Goal: Task Accomplishment & Management: Manage account settings

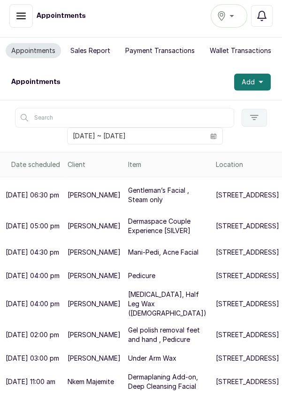
scroll to position [4, 0]
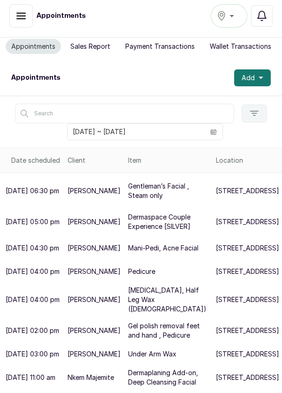
click at [265, 78] on button "Add" at bounding box center [252, 77] width 37 height 17
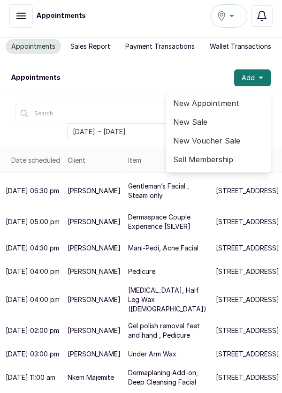
click at [215, 101] on span "New Appointment" at bounding box center [218, 103] width 90 height 11
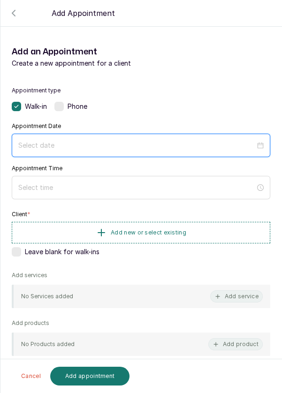
click at [109, 147] on input at bounding box center [136, 145] width 237 height 10
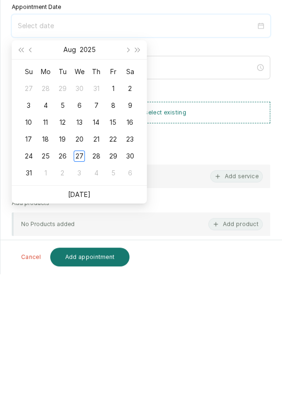
scroll to position [7, 0]
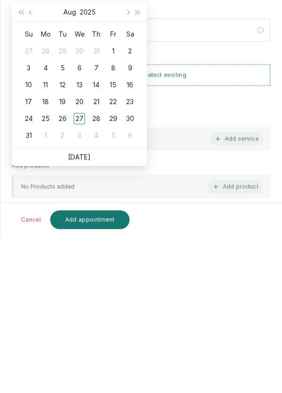
click at [106, 379] on button "Add appointment" at bounding box center [90, 376] width 80 height 19
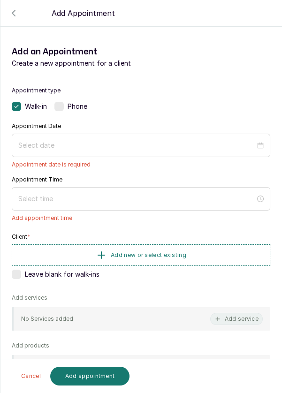
scroll to position [12, 0]
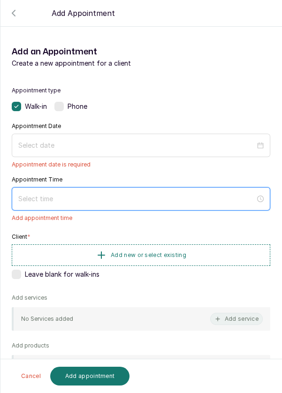
click at [73, 194] on input at bounding box center [136, 199] width 237 height 10
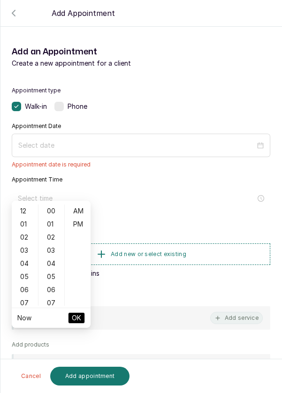
click at [25, 223] on div "01" at bounding box center [25, 224] width 23 height 13
click at [83, 223] on div "PM" at bounding box center [78, 224] width 23 height 13
type input "1:00 pm"
click at [82, 316] on button "OK" at bounding box center [76, 318] width 17 height 11
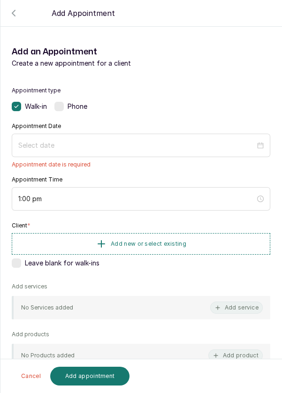
click at [194, 233] on button "Add new or select existing" at bounding box center [141, 244] width 259 height 22
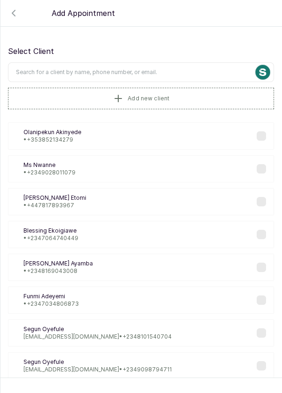
click at [17, 13] on icon "button" at bounding box center [13, 13] width 11 height 11
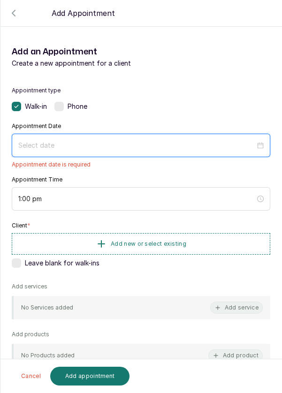
click at [103, 140] on input at bounding box center [136, 145] width 237 height 10
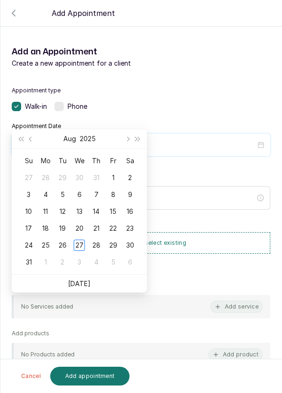
scroll to position [87, 0]
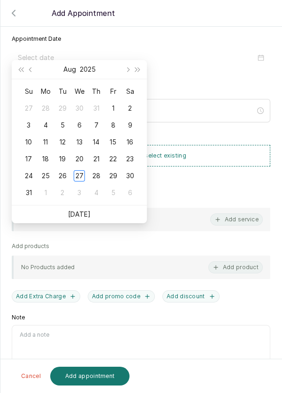
click at [95, 212] on ul "[DATE]" at bounding box center [79, 215] width 135 height 18
click at [84, 213] on link "[DATE]" at bounding box center [79, 214] width 23 height 8
type input "[DATE]"
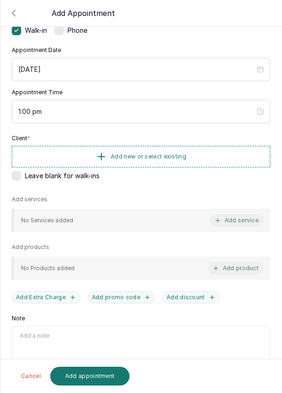
scroll to position [77, 0]
click at [189, 145] on button "Add new or select existing" at bounding box center [141, 156] width 259 height 22
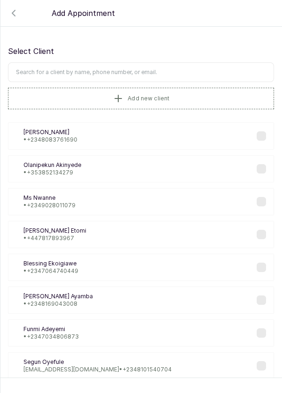
scroll to position [5, 0]
click at [157, 64] on input "text" at bounding box center [141, 72] width 266 height 20
type input "Yakubu"
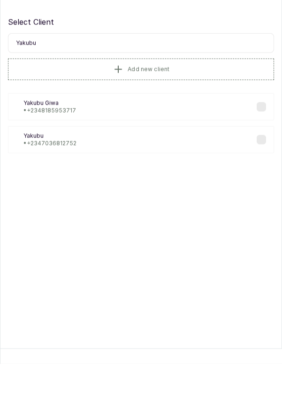
scroll to position [7, 0]
click at [96, 132] on div "YG [PERSON_NAME] • [PHONE_NUMBER]" at bounding box center [141, 135] width 266 height 27
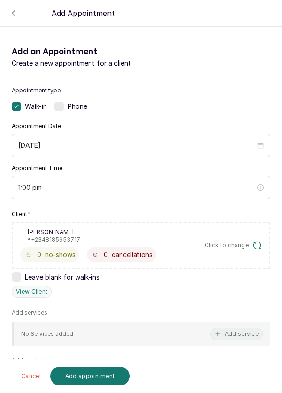
click at [237, 328] on button "Add service" at bounding box center [236, 334] width 53 height 12
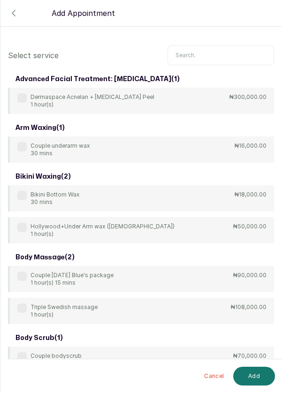
scroll to position [0, 0]
click at [219, 52] on input "text" at bounding box center [221, 56] width 107 height 20
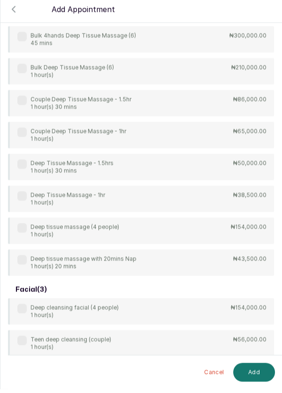
scroll to position [92, 0]
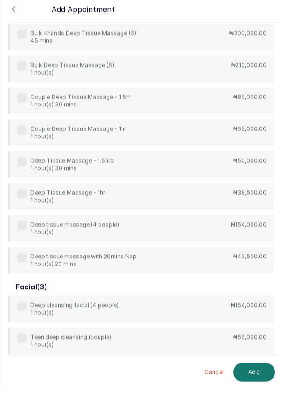
type input "Deep"
click at [54, 165] on div "4Hands Deep Tissue Massage 45 mins ₦55,000.00 Bulk 4hands Deep Tissue Massage (…" at bounding box center [141, 137] width 266 height 282
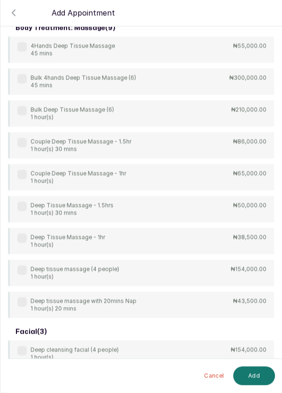
scroll to position [7, 0]
click at [23, 206] on label at bounding box center [21, 206] width 9 height 9
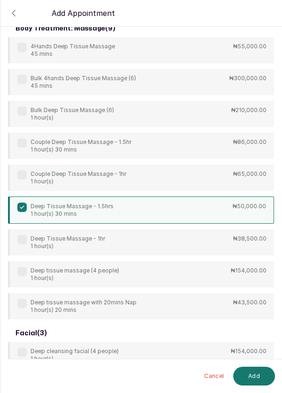
click at [263, 383] on button "Add" at bounding box center [254, 376] width 42 height 19
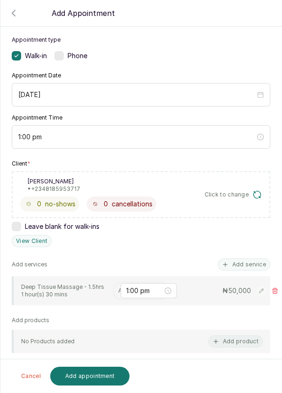
click at [119, 291] on input "text" at bounding box center [118, 291] width 1 height 7
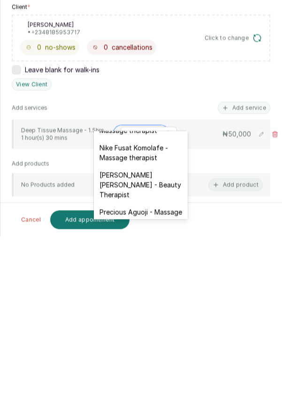
scroll to position [356, 0]
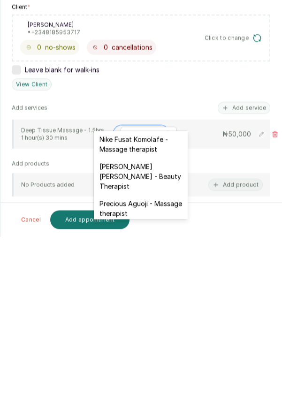
click at [153, 314] on div "[PERSON_NAME] [PERSON_NAME] - Beauty Therapist" at bounding box center [141, 332] width 94 height 37
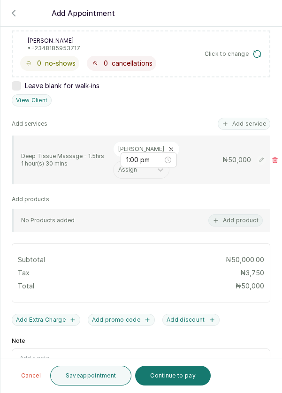
scroll to position [214, 0]
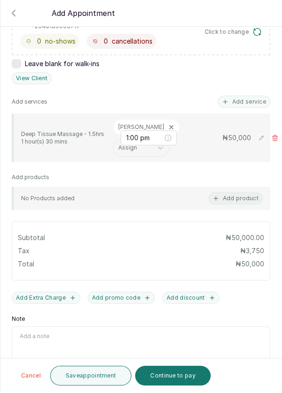
click at [100, 377] on button "Save appointment" at bounding box center [91, 376] width 82 height 20
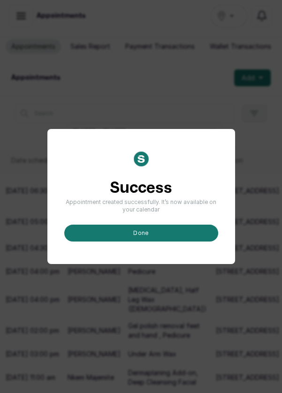
click at [160, 242] on button "done" at bounding box center [141, 233] width 154 height 17
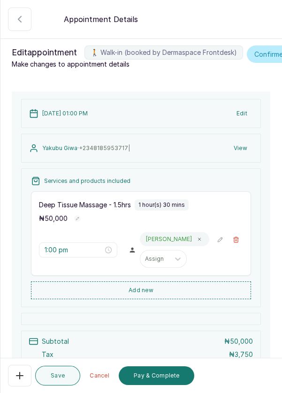
scroll to position [96, 0]
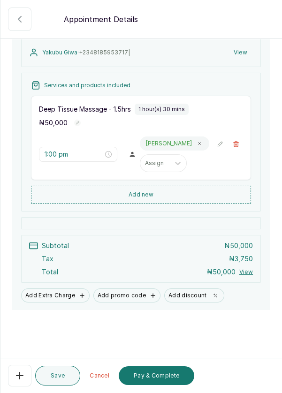
click at [168, 378] on button "Pay & Complete" at bounding box center [157, 376] width 76 height 19
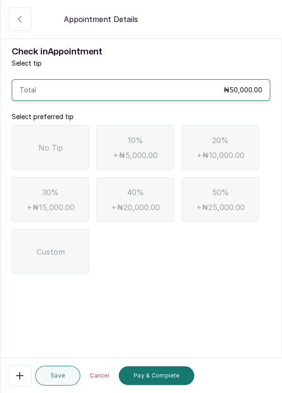
click at [162, 378] on button "Pay & Complete" at bounding box center [157, 376] width 76 height 19
click at [52, 147] on span "No Tip" at bounding box center [50, 147] width 24 height 11
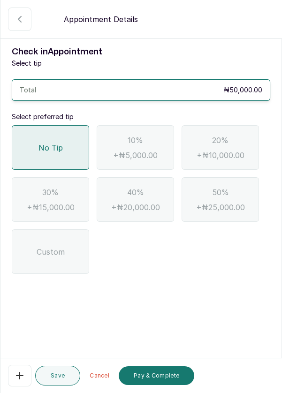
click at [153, 378] on button "Pay & Complete" at bounding box center [157, 376] width 76 height 19
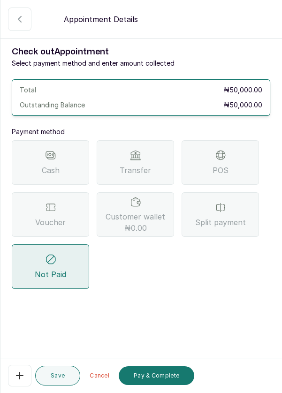
click at [155, 160] on div "Transfer" at bounding box center [135, 162] width 77 height 45
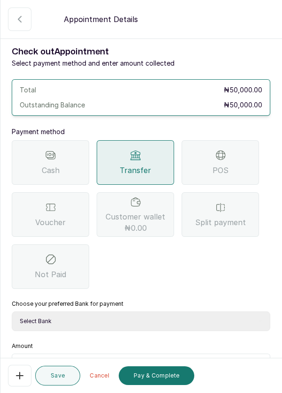
click at [128, 319] on select "Select Bank DERMASPACE ESTHETIC & WELLNESS CENT Sterling Bank DERMASPACEEST/DER…" at bounding box center [141, 322] width 259 height 20
select select "818ea5c0-5b47-4751-8f35-6fc14409c533"
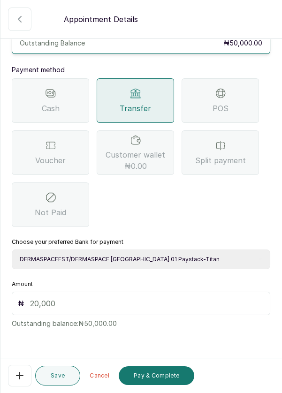
scroll to position [61, 0]
click at [50, 304] on input "text" at bounding box center [147, 303] width 234 height 11
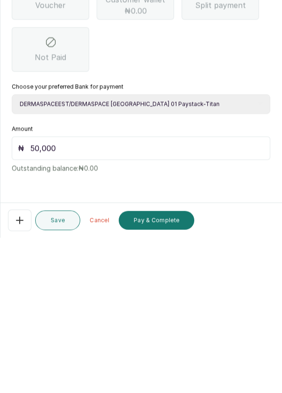
scroll to position [7, 0]
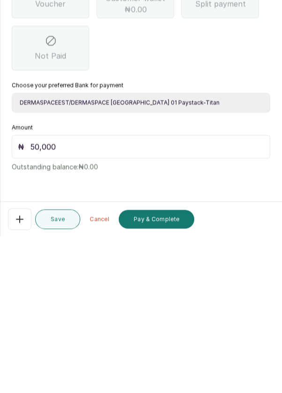
type input "50,000"
click at [170, 373] on button "Pay & Complete" at bounding box center [157, 376] width 76 height 19
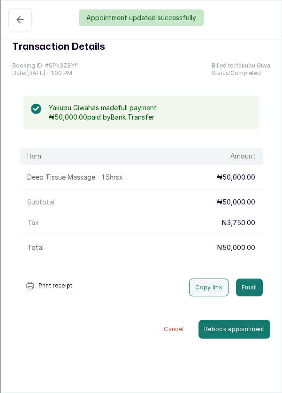
click at [20, 19] on div "Appointment updated successfully" at bounding box center [141, 17] width 282 height 17
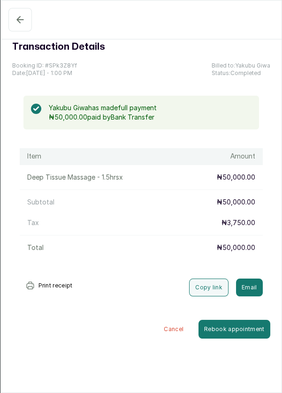
click at [15, 18] on icon "button" at bounding box center [20, 19] width 11 height 11
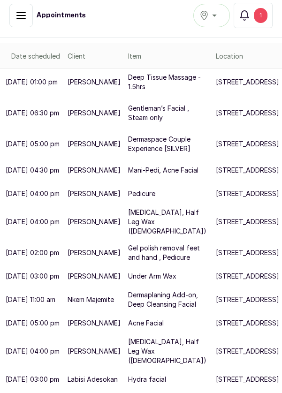
scroll to position [114, 0]
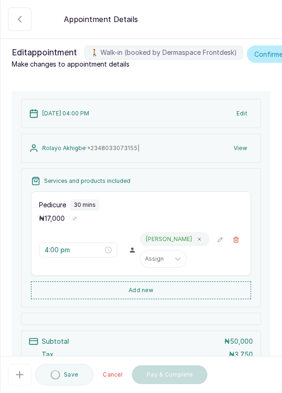
scroll to position [96, 0]
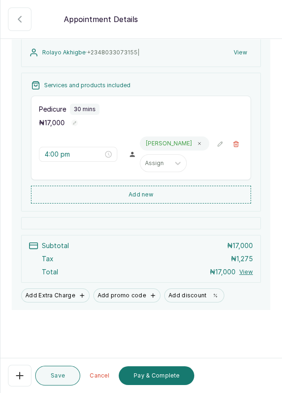
click at [165, 377] on button "Pay & Complete" at bounding box center [157, 376] width 76 height 19
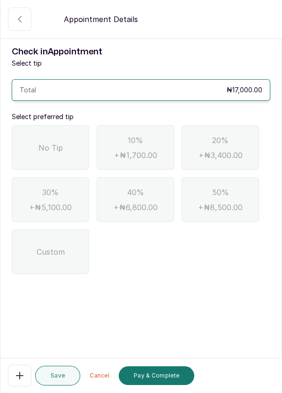
scroll to position [0, 0]
click at [52, 148] on span "No Tip" at bounding box center [50, 147] width 24 height 11
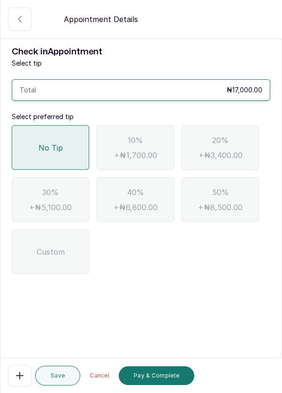
click at [170, 378] on button "Pay & Complete" at bounding box center [157, 376] width 76 height 19
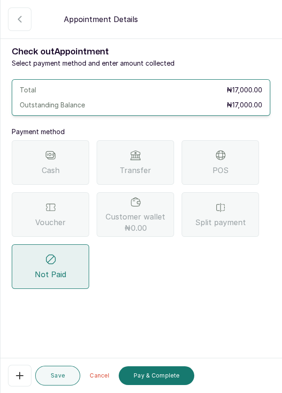
click at [226, 171] on span "POS" at bounding box center [221, 170] width 16 height 11
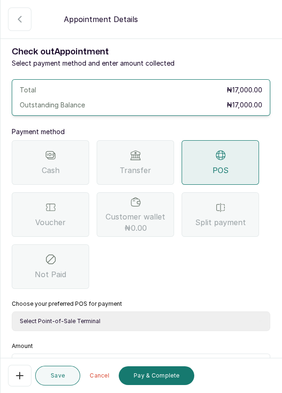
click at [120, 322] on select "Select Point-of-Sale Terminal Pos- Flutterwave Zenith Bank POS - Paga Paga POS …" at bounding box center [141, 322] width 259 height 20
select select "ea021b39-a6bc-4e4d-b5d1-02cb72451b32"
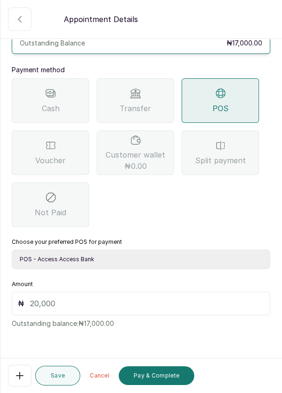
click at [78, 299] on input "text" at bounding box center [147, 303] width 234 height 11
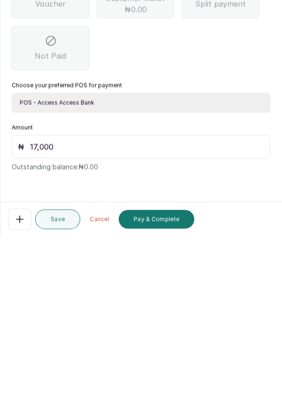
scroll to position [45, 0]
type input "17,000"
click at [164, 377] on button "Pay & Complete" at bounding box center [157, 376] width 76 height 19
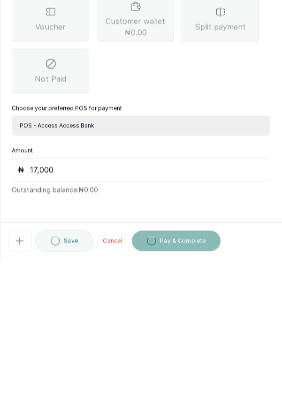
scroll to position [7, 0]
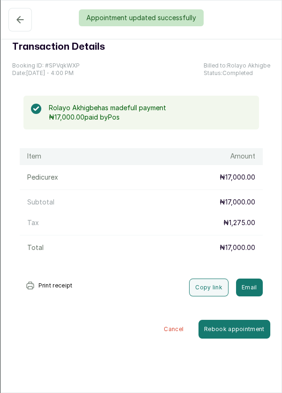
click at [21, 19] on div "Appointment updated successfully" at bounding box center [141, 17] width 282 height 17
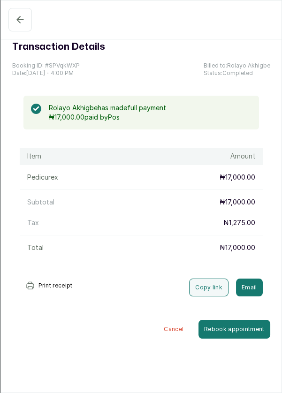
click at [15, 25] on button "Completed" at bounding box center [19, 19] width 23 height 23
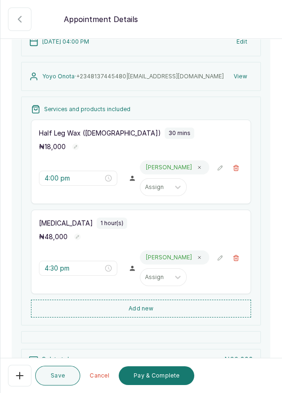
scroll to position [72, 0]
click at [198, 318] on button "Add new" at bounding box center [141, 309] width 220 height 18
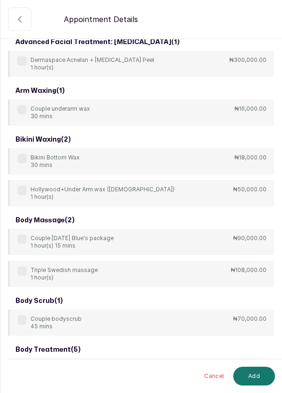
scroll to position [0, 0]
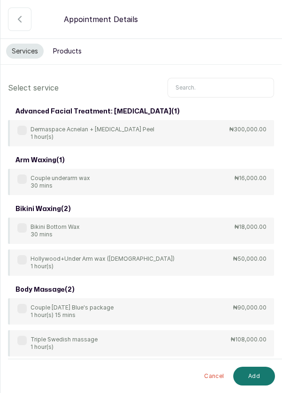
click at [208, 84] on input "text" at bounding box center [221, 88] width 107 height 20
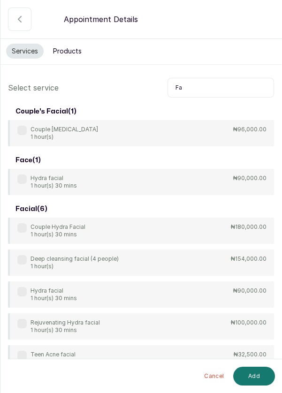
type input "F"
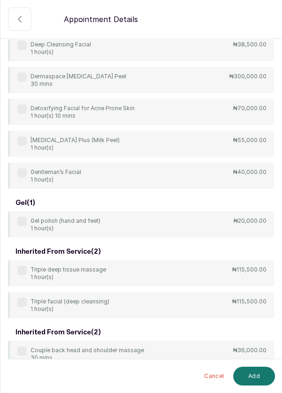
scroll to position [2326, 0]
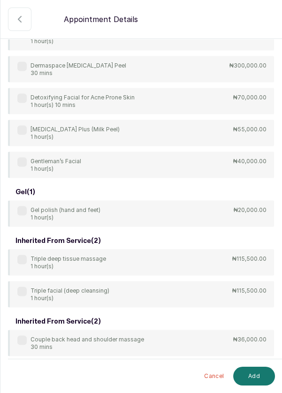
type input "S"
click at [23, 127] on div "advanced facial treatment: [MEDICAL_DATA] ( 1 ) Dermaspace Acnelan + [MEDICAL_D…" at bounding box center [141, 146] width 266 height 4738
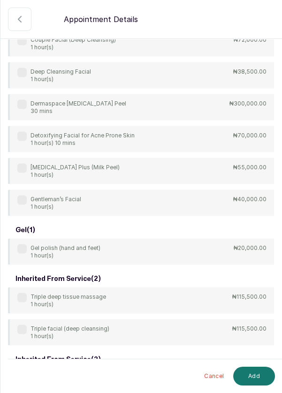
scroll to position [2289, 0]
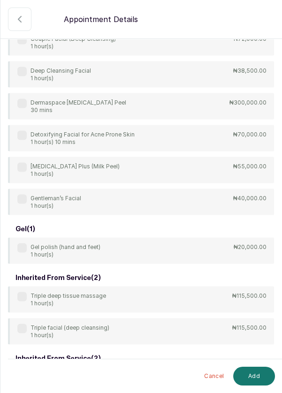
click at [26, 163] on div "[MEDICAL_DATA] Plus (Milk Peel) 1 hour(s)" at bounding box center [68, 169] width 102 height 15
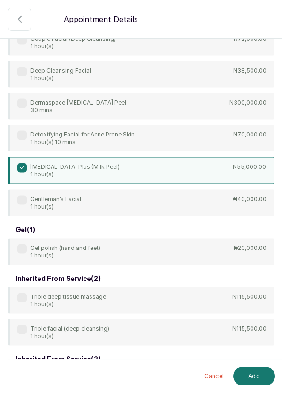
click at [258, 378] on button "Add" at bounding box center [254, 376] width 42 height 19
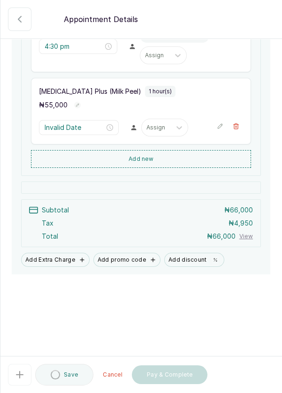
type input "5:30 pm"
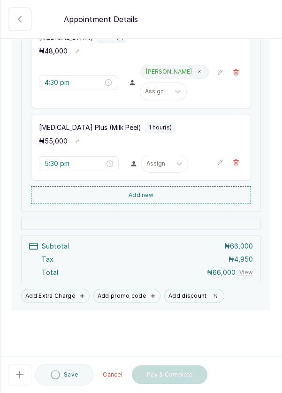
scroll to position [45, 0]
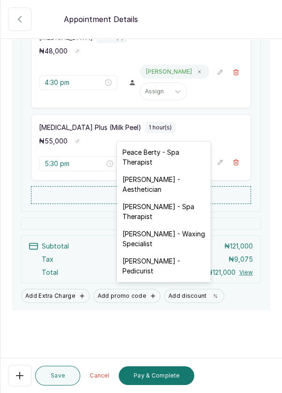
click at [180, 184] on div "[PERSON_NAME] - Aesthetician" at bounding box center [164, 184] width 94 height 27
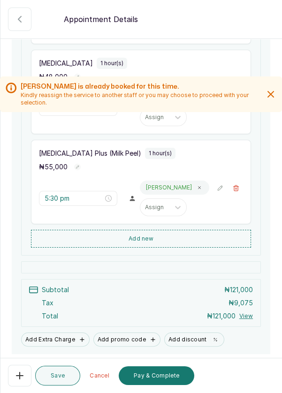
scroll to position [207, 0]
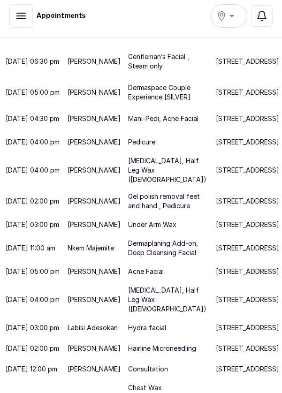
scroll to position [166, 0]
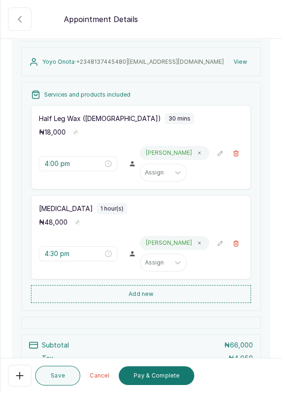
scroll to position [163, 0]
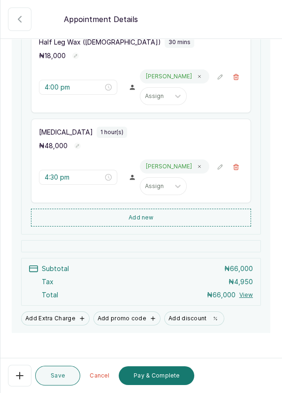
click at [180, 227] on button "Add new" at bounding box center [141, 218] width 220 height 18
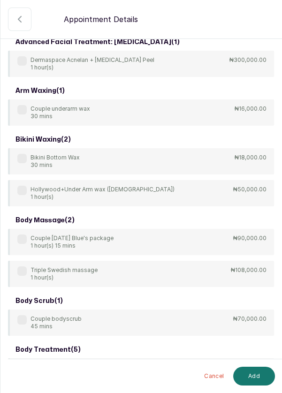
scroll to position [0, 0]
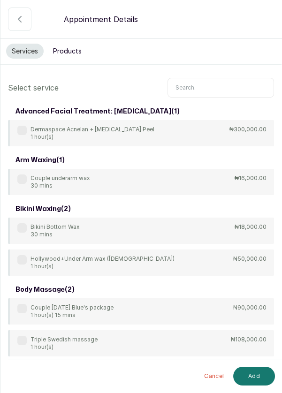
click at [214, 85] on input "text" at bounding box center [221, 88] width 107 height 20
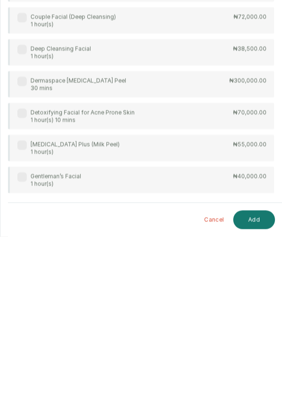
scroll to position [2151, 0]
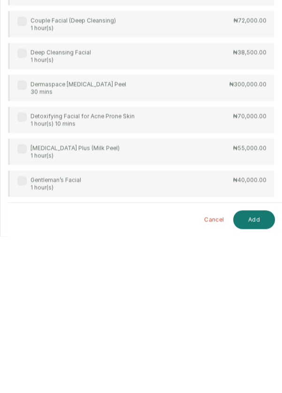
type input "S"
click at [23, 263] on div "advanced facial treatment: [MEDICAL_DATA] ( 1 ) Dermaspace Acnelan + [MEDICAL_D…" at bounding box center [141, 321] width 266 height 4738
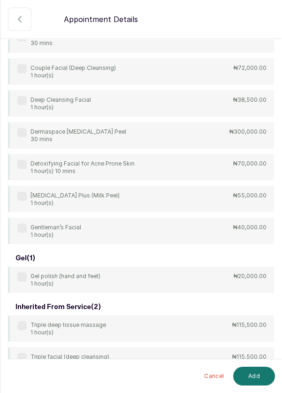
scroll to position [2256, 0]
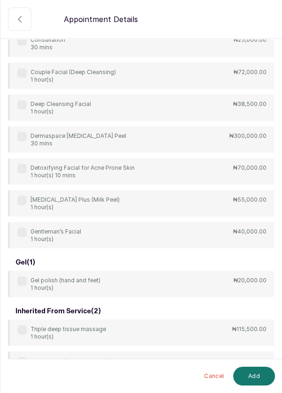
click at [29, 200] on div "[MEDICAL_DATA] Plus (Milk Peel) 1 hour(s)" at bounding box center [68, 203] width 102 height 15
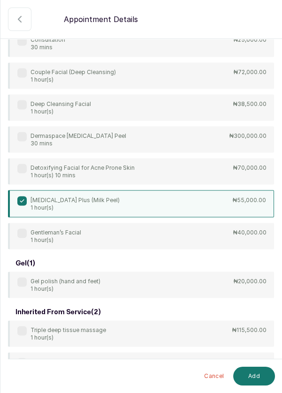
scroll to position [2256, 0]
click at [254, 375] on button "Add" at bounding box center [254, 376] width 42 height 19
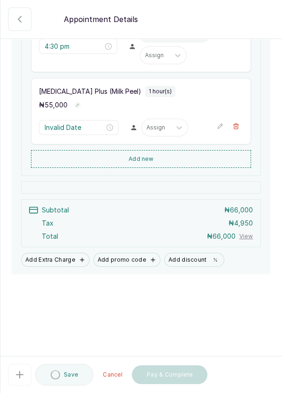
type input "5:30 pm"
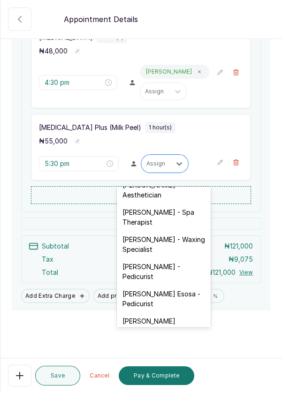
scroll to position [16, 0]
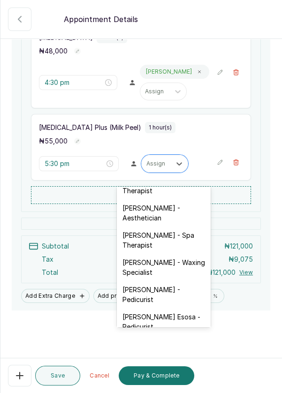
click at [184, 207] on div "[PERSON_NAME] - Aesthetician" at bounding box center [164, 212] width 94 height 27
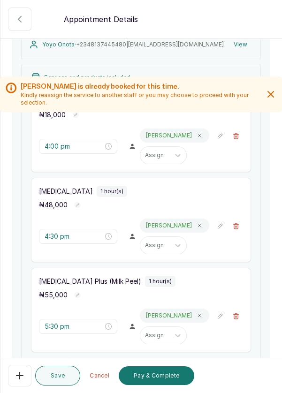
scroll to position [100, 0]
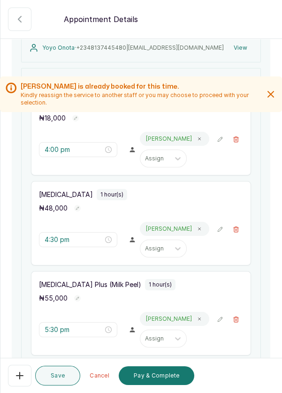
click at [235, 232] on icon "button" at bounding box center [236, 230] width 5 height 6
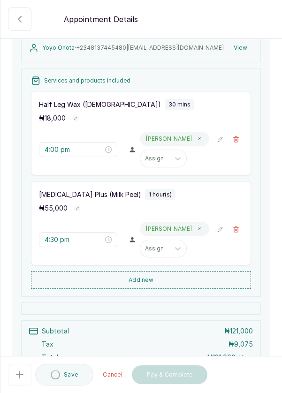
type input "5:30 pm"
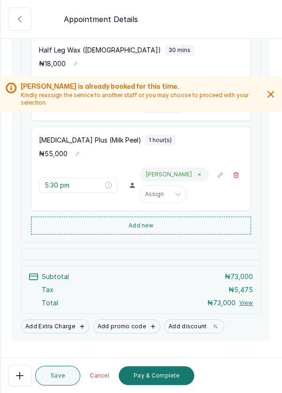
scroll to position [185, 0]
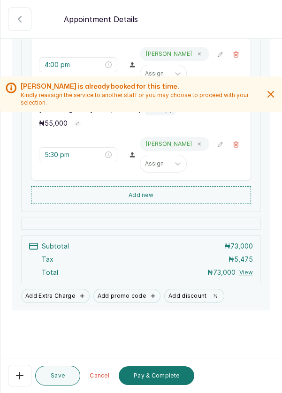
click at [167, 385] on button "Pay & Complete" at bounding box center [157, 376] width 76 height 19
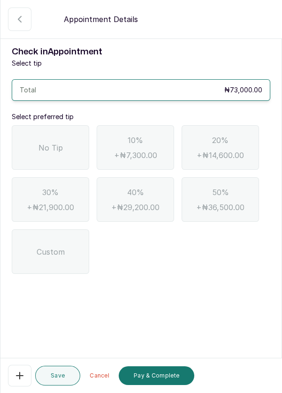
scroll to position [0, 0]
click at [42, 148] on span "No Tip" at bounding box center [50, 147] width 24 height 11
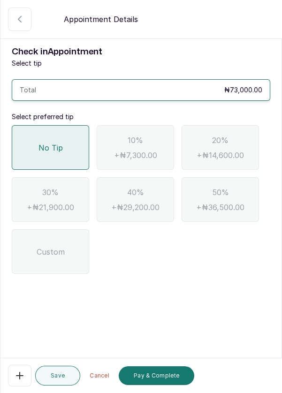
click at [170, 385] on button "Pay & Complete" at bounding box center [157, 376] width 76 height 19
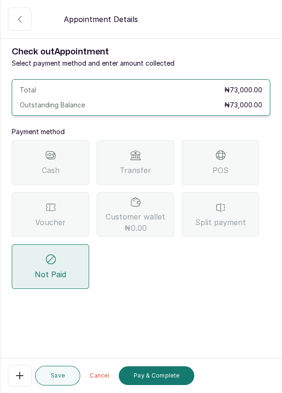
click at [227, 214] on div "Split payment" at bounding box center [220, 214] width 77 height 45
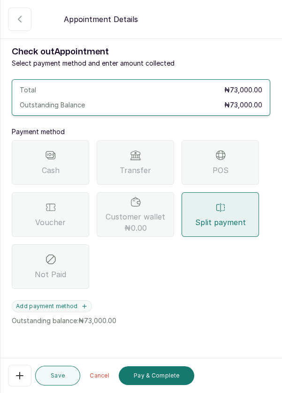
click at [86, 311] on button "Add payment method" at bounding box center [52, 306] width 80 height 12
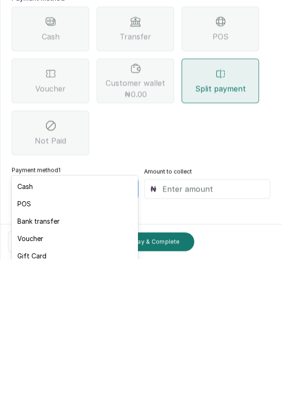
scroll to position [45, 0]
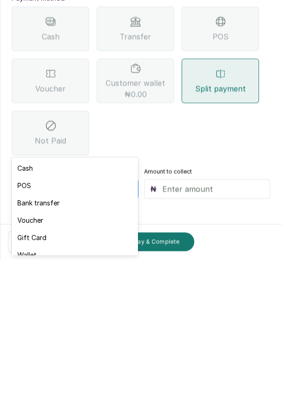
click at [62, 355] on div "Voucher" at bounding box center [75, 353] width 126 height 17
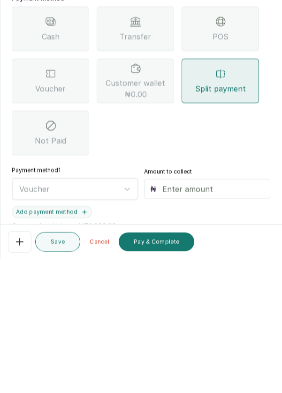
scroll to position [5, 0]
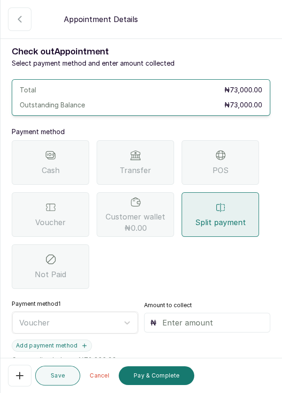
click at [209, 317] on input "text" at bounding box center [213, 322] width 102 height 11
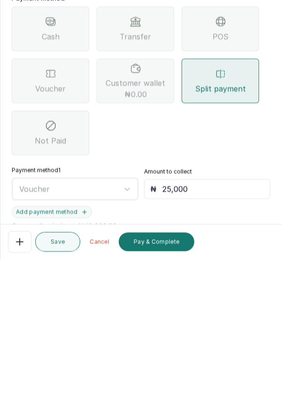
type input "25,000"
click at [83, 344] on icon "button" at bounding box center [85, 346] width 4 height 4
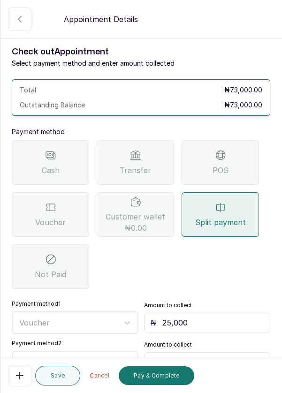
click at [241, 140] on div "POS" at bounding box center [220, 162] width 77 height 45
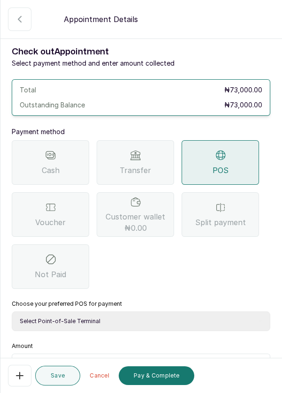
click at [111, 312] on select "Select Point-of-Sale Terminal Pos- Flutterwave Zenith Bank POS - Paga Paga POS …" at bounding box center [141, 322] width 259 height 20
select select "ea021b39-a6bc-4e4d-b5d1-02cb72451b32"
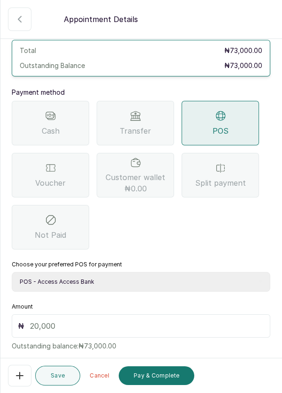
scroll to position [44, 0]
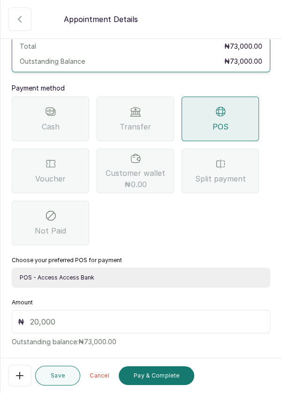
click at [67, 316] on input "text" at bounding box center [147, 321] width 234 height 11
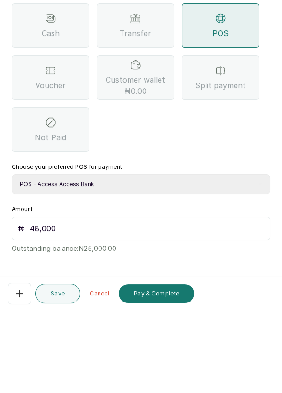
scroll to position [56, 0]
click at [108, 321] on p "Outstanding balance: ₦25,000.00" at bounding box center [141, 327] width 259 height 13
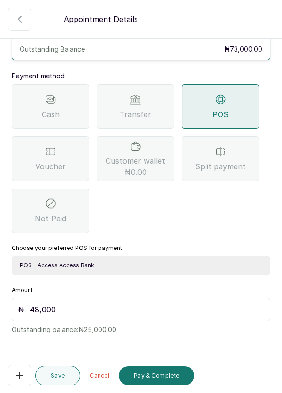
click at [62, 304] on input "48,000" at bounding box center [147, 309] width 234 height 11
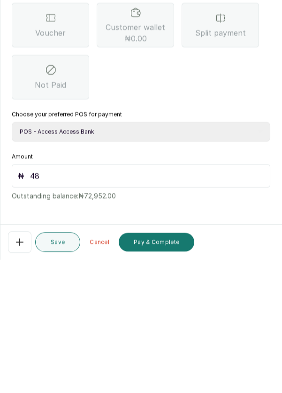
type input "4"
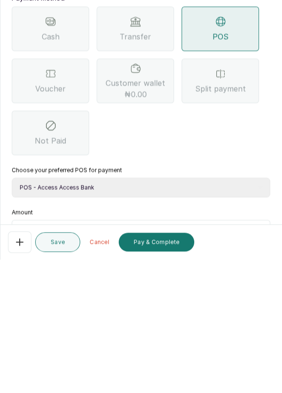
scroll to position [1, 0]
click at [228, 216] on span "Split payment" at bounding box center [220, 221] width 51 height 11
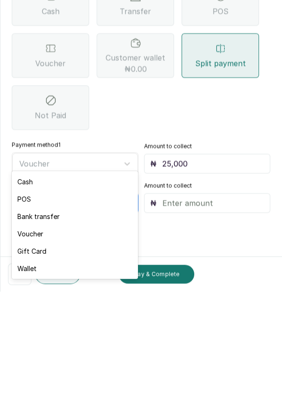
scroll to position [5, 0]
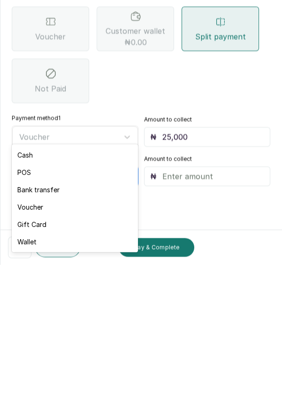
click at [27, 301] on div "POS" at bounding box center [75, 300] width 126 height 17
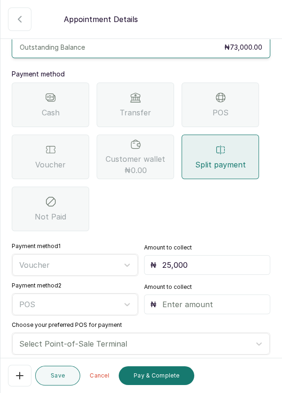
click at [218, 299] on input "text" at bounding box center [213, 304] width 102 height 11
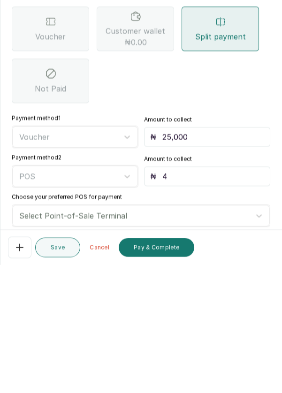
type input "48"
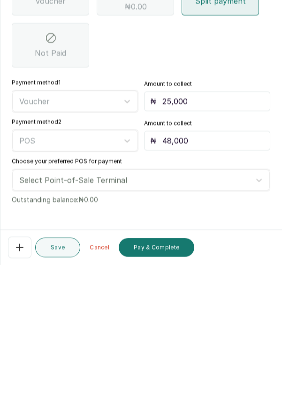
scroll to position [97, 0]
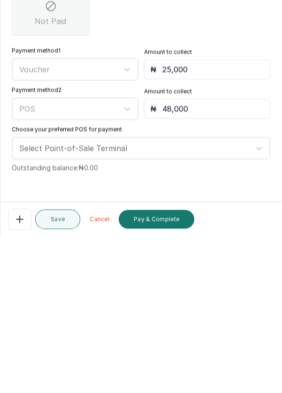
type input "48,000"
click at [174, 374] on button "Pay & Complete" at bounding box center [157, 376] width 76 height 19
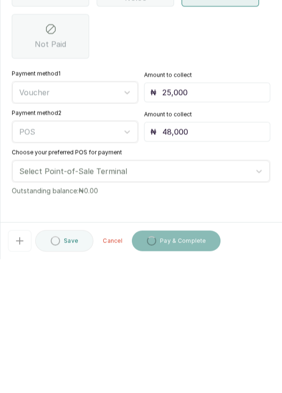
scroll to position [5, 0]
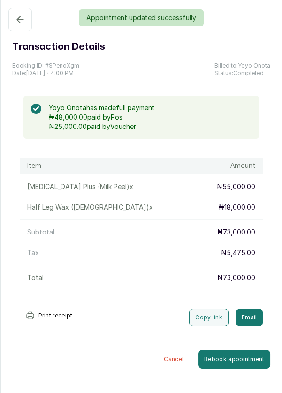
click at [18, 20] on div "Appointment updated successfully" at bounding box center [141, 17] width 282 height 17
click at [20, 16] on div "Appointment updated successfully" at bounding box center [141, 17] width 282 height 17
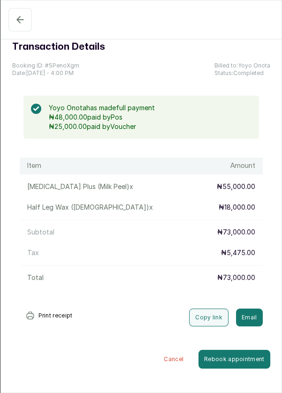
click at [17, 23] on icon "button" at bounding box center [20, 19] width 11 height 11
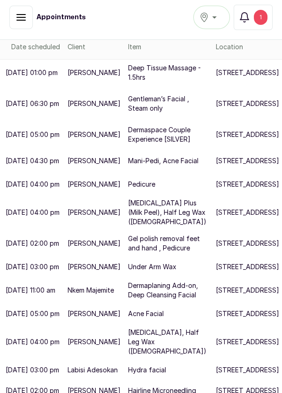
scroll to position [123, 0]
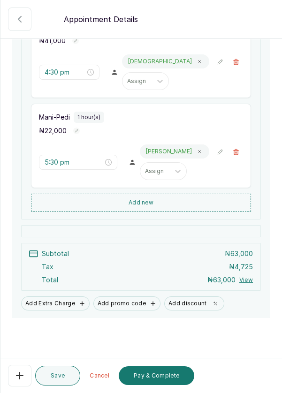
scroll to position [185, 0]
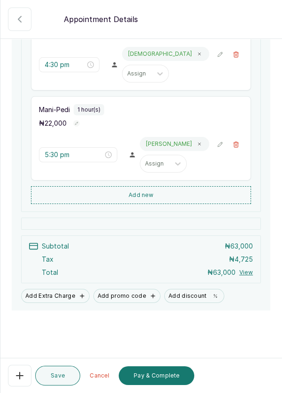
click at [164, 373] on button "Pay & Complete" at bounding box center [157, 376] width 76 height 19
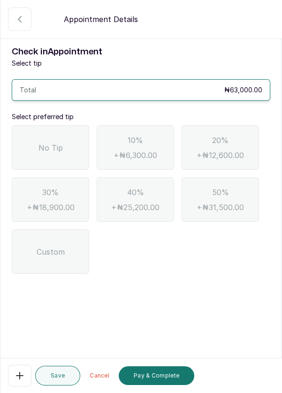
scroll to position [0, 0]
click at [56, 143] on span "No Tip" at bounding box center [50, 147] width 24 height 11
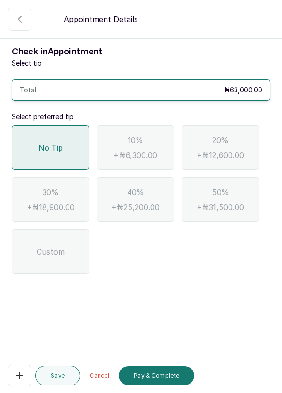
click at [171, 375] on button "Pay & Complete" at bounding box center [157, 376] width 76 height 19
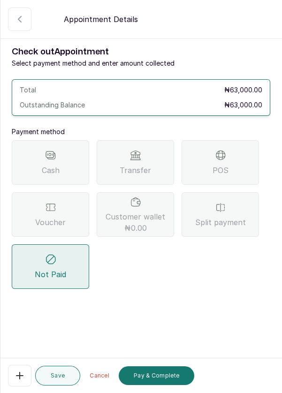
click at [237, 161] on div "POS" at bounding box center [220, 162] width 77 height 45
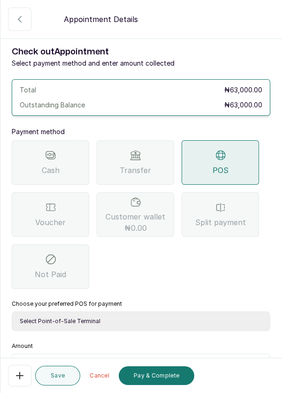
click at [113, 318] on select "Select Point-of-Sale Terminal Pos- Flutterwave Zenith Bank POS - Paga Paga POS …" at bounding box center [141, 322] width 259 height 20
select select "ea021b39-a6bc-4e4d-b5d1-02cb72451b32"
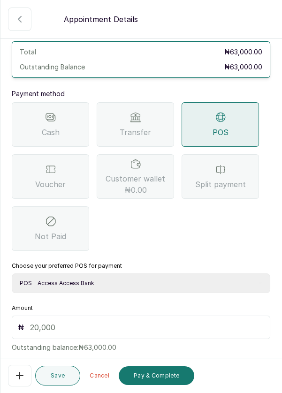
scroll to position [62, 0]
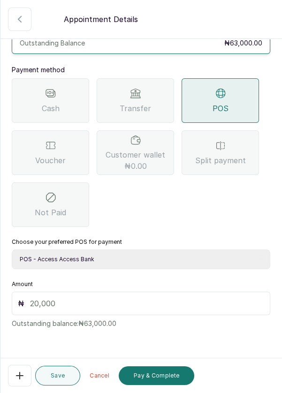
click at [65, 299] on input "text" at bounding box center [147, 303] width 234 height 11
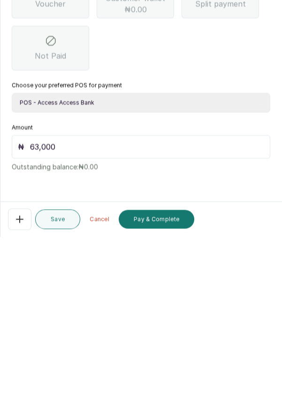
type input "63,000"
click at [175, 378] on button "Pay & Complete" at bounding box center [157, 376] width 76 height 19
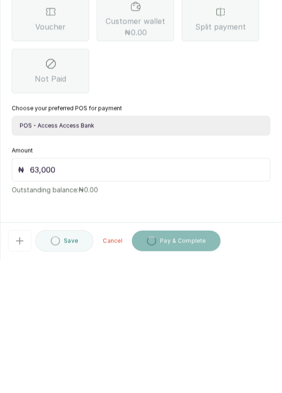
scroll to position [5, 0]
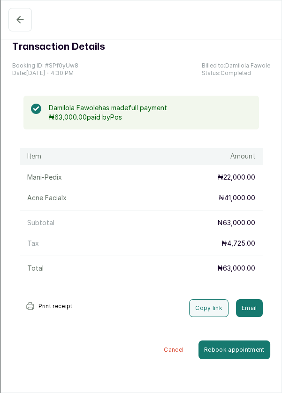
click at [15, 26] on button "Completed" at bounding box center [19, 19] width 23 height 23
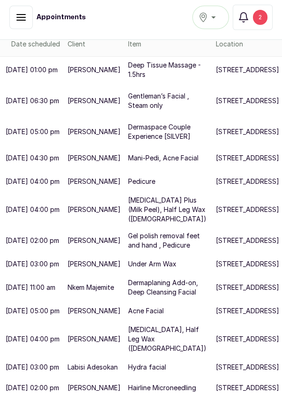
click at [266, 17] on div "2" at bounding box center [260, 17] width 15 height 15
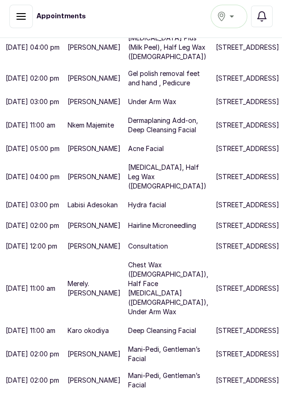
scroll to position [447, 0]
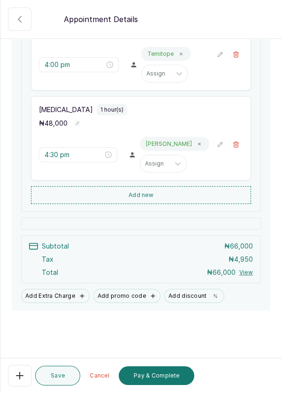
scroll to position [63, 0]
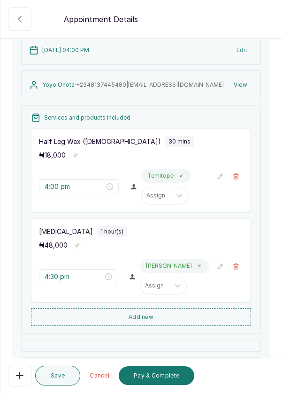
click at [20, 377] on icon "button" at bounding box center [19, 375] width 11 height 11
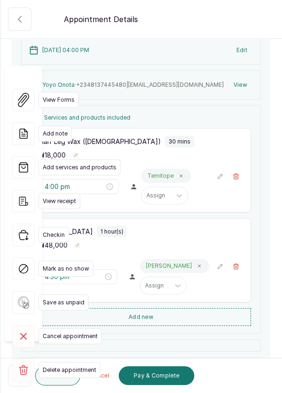
click at [77, 362] on span "Delete appointment" at bounding box center [69, 370] width 62 height 16
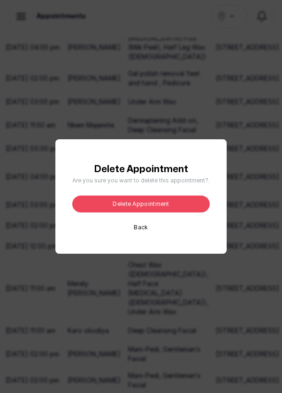
click at [180, 213] on button "Delete appointment" at bounding box center [141, 204] width 138 height 17
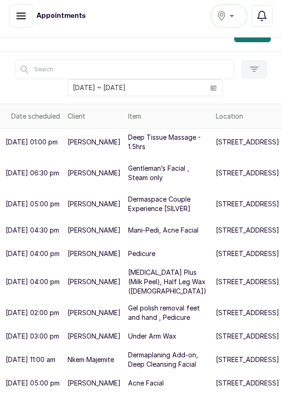
scroll to position [0, 0]
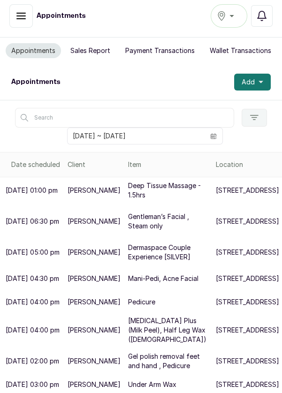
click at [218, 128] on span at bounding box center [214, 136] width 18 height 16
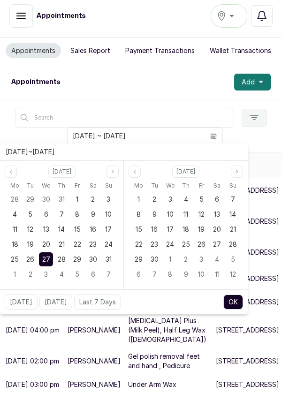
click at [63, 253] on div "28" at bounding box center [61, 260] width 14 height 14
click at [61, 255] on span "28" at bounding box center [62, 259] width 8 height 8
click at [234, 295] on button "OK" at bounding box center [233, 302] width 20 height 15
type input "28/08/2025 ~ 28/08/2025"
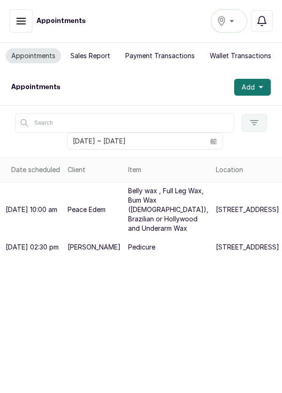
click at [236, 21] on div "[GEOGRAPHIC_DATA]" at bounding box center [229, 20] width 24 height 11
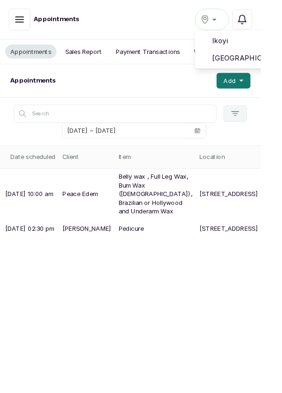
click at [280, 65] on span "[GEOGRAPHIC_DATA]" at bounding box center [264, 62] width 68 height 11
